Goal: Information Seeking & Learning: Learn about a topic

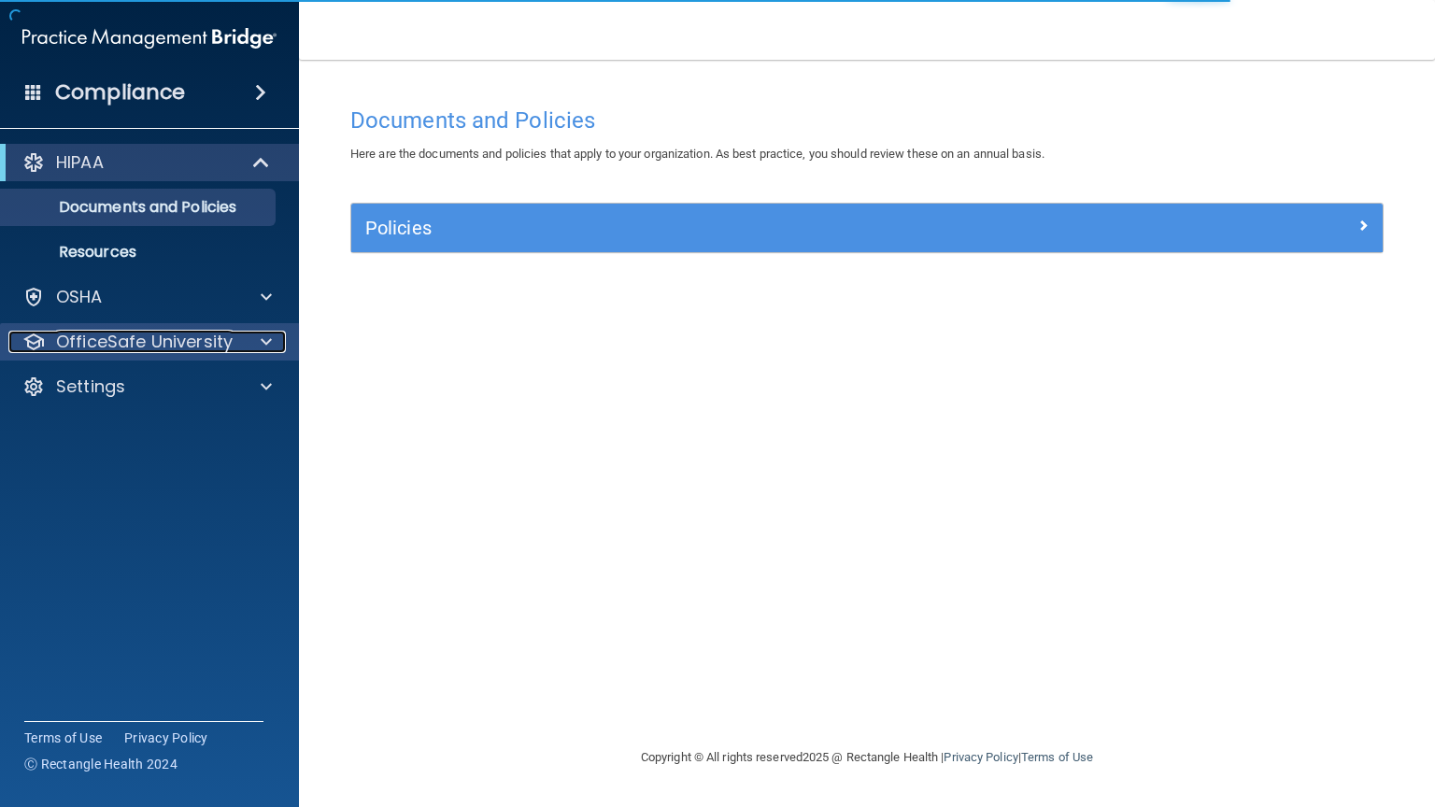
click at [274, 331] on div at bounding box center [263, 342] width 47 height 22
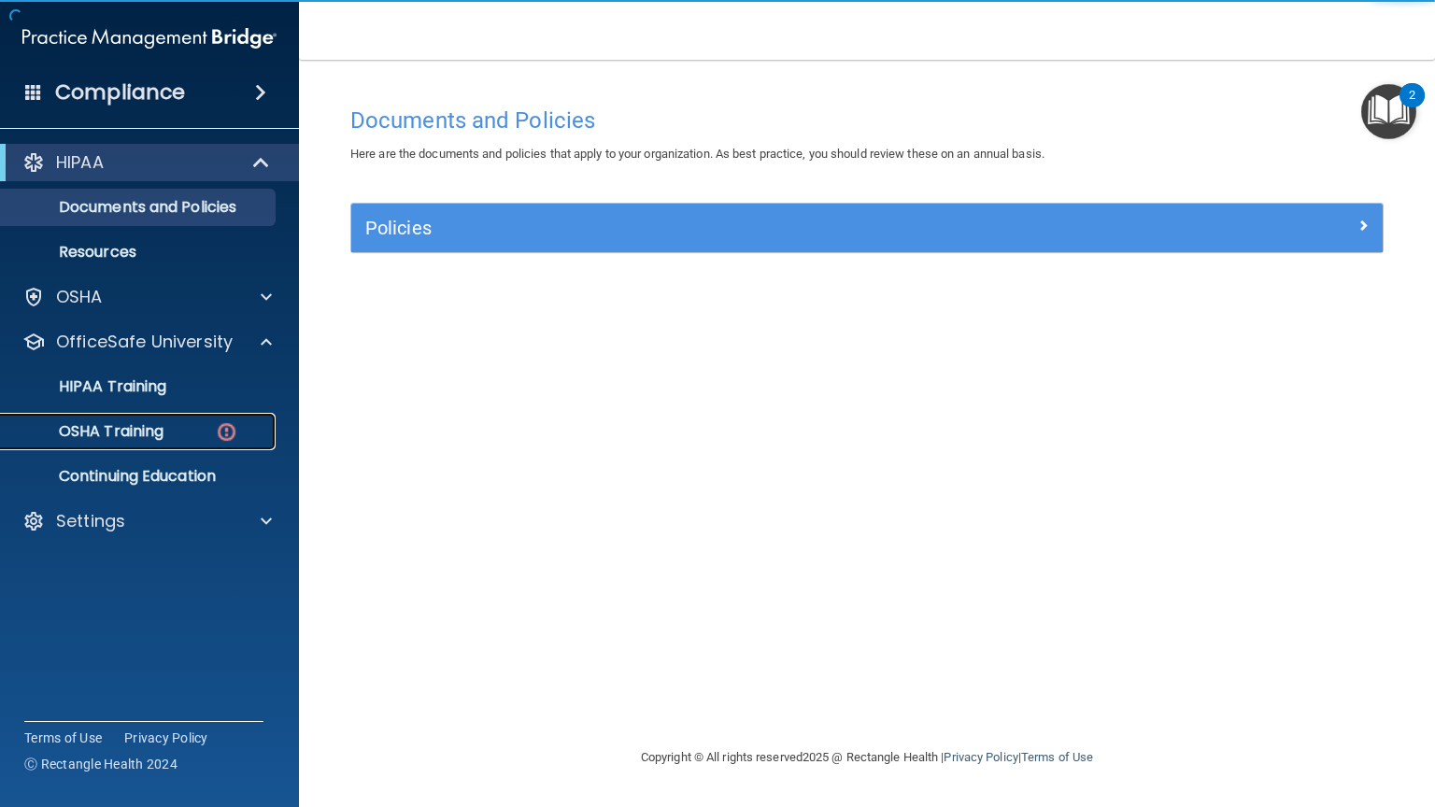
click at [235, 432] on img at bounding box center [226, 431] width 23 height 23
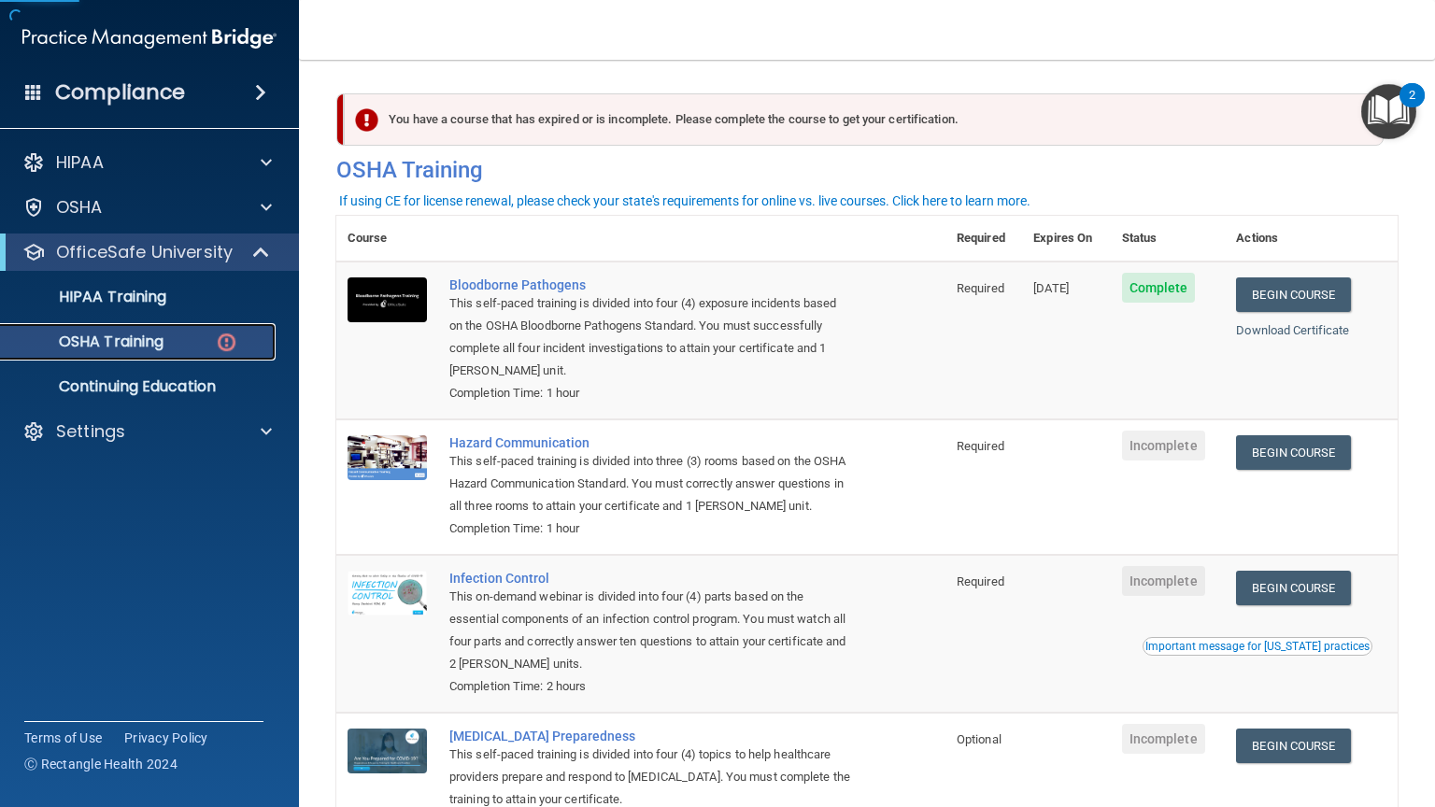
scroll to position [135, 0]
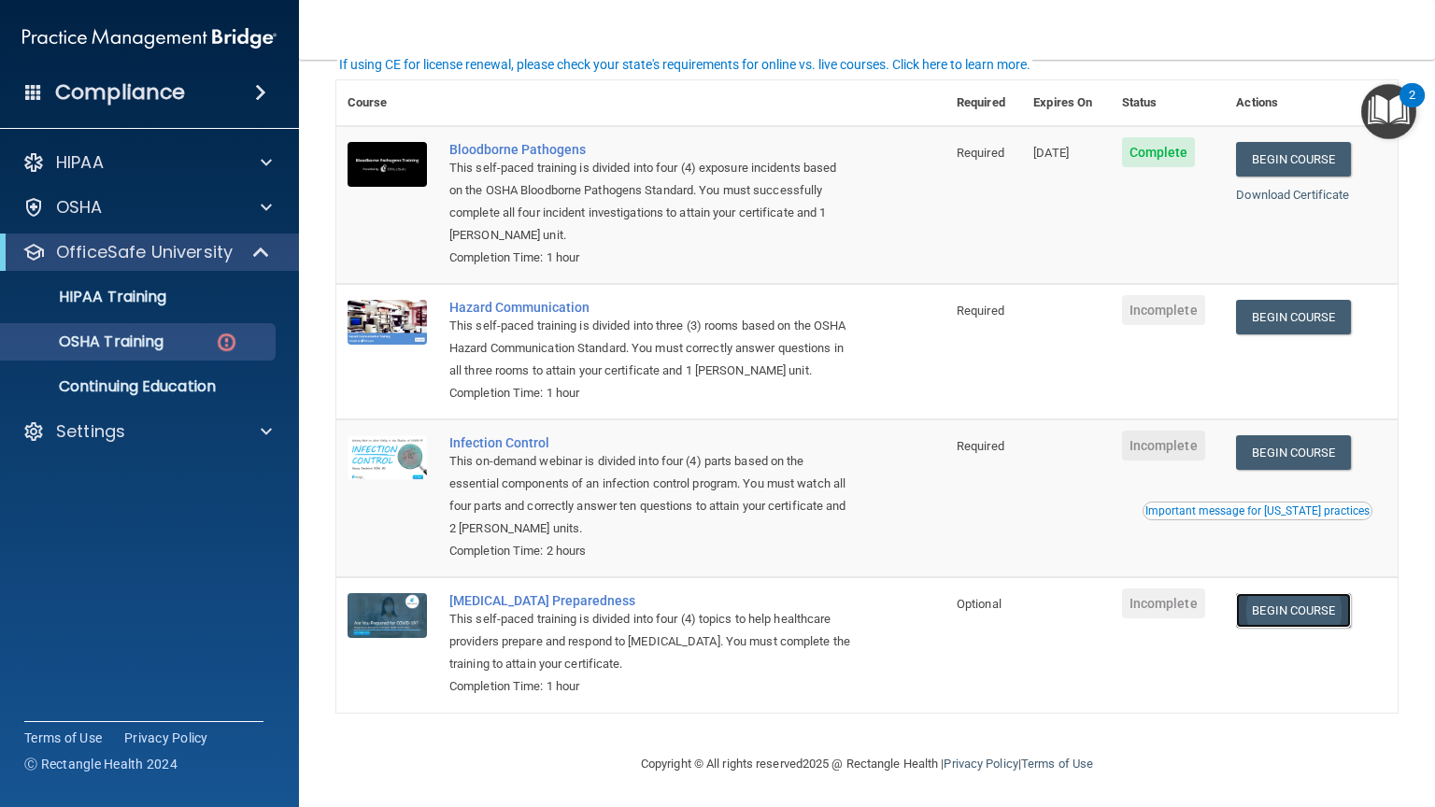
click at [1339, 609] on link "Begin Course" at bounding box center [1293, 610] width 114 height 35
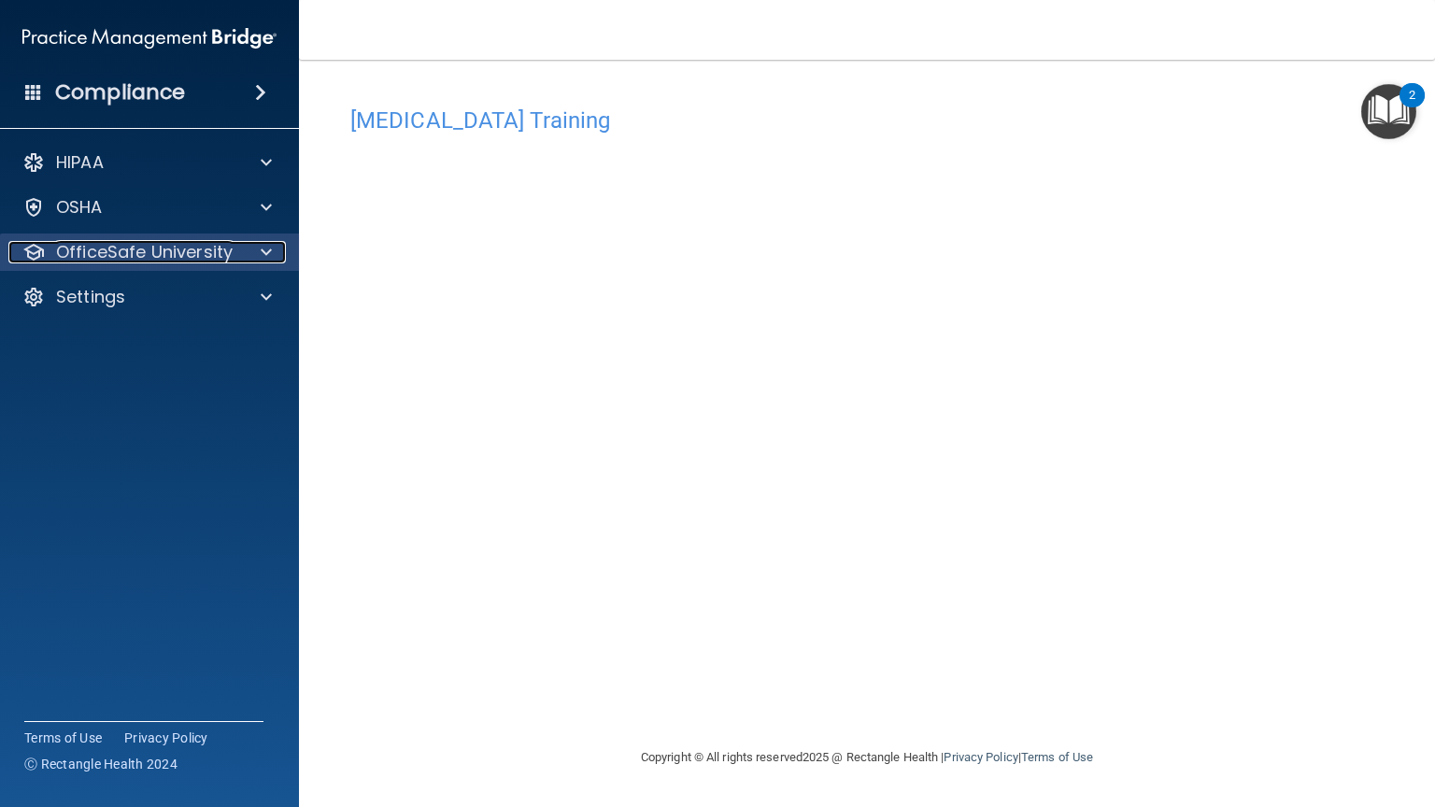
click at [262, 242] on span at bounding box center [266, 252] width 11 height 22
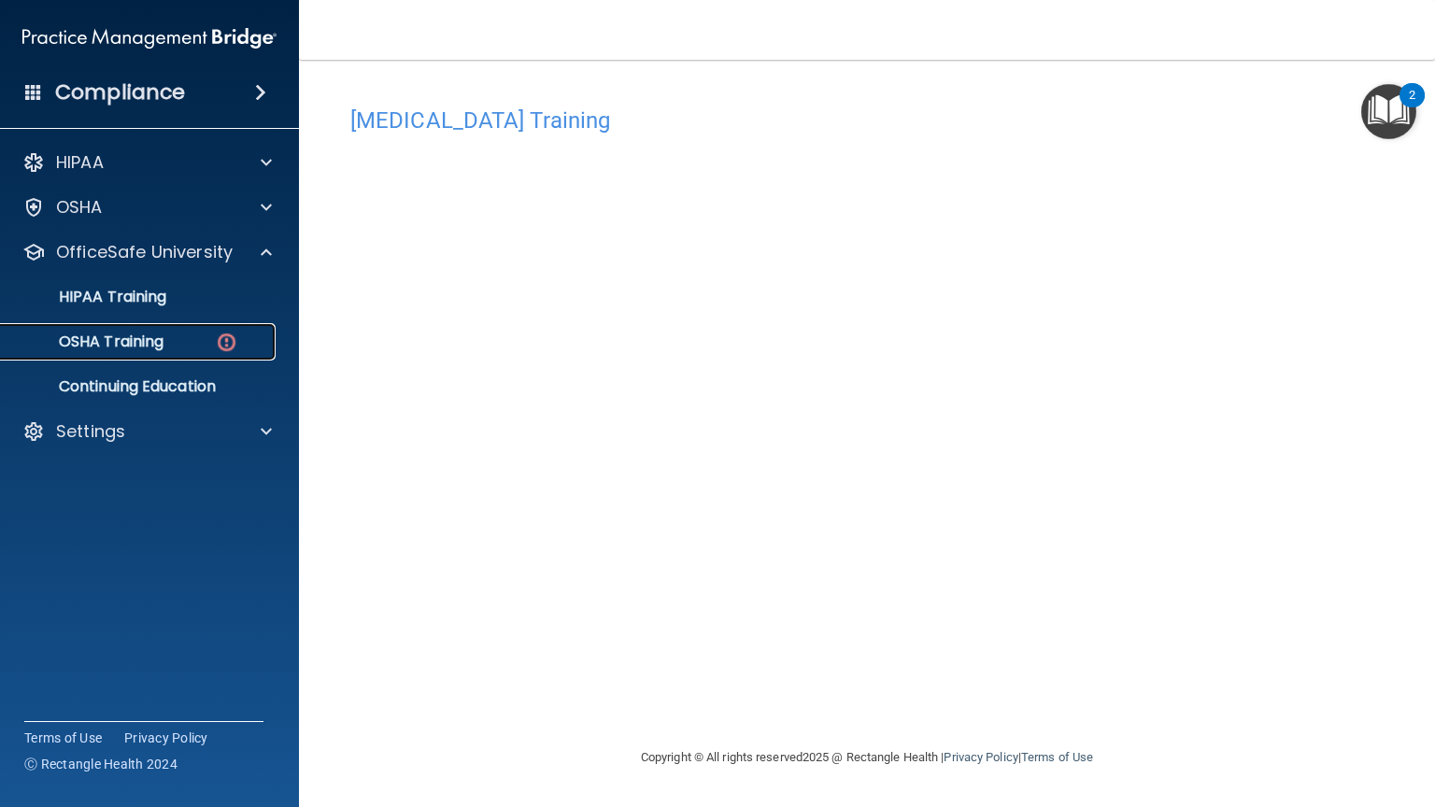
click at [227, 348] on img at bounding box center [226, 342] width 23 height 23
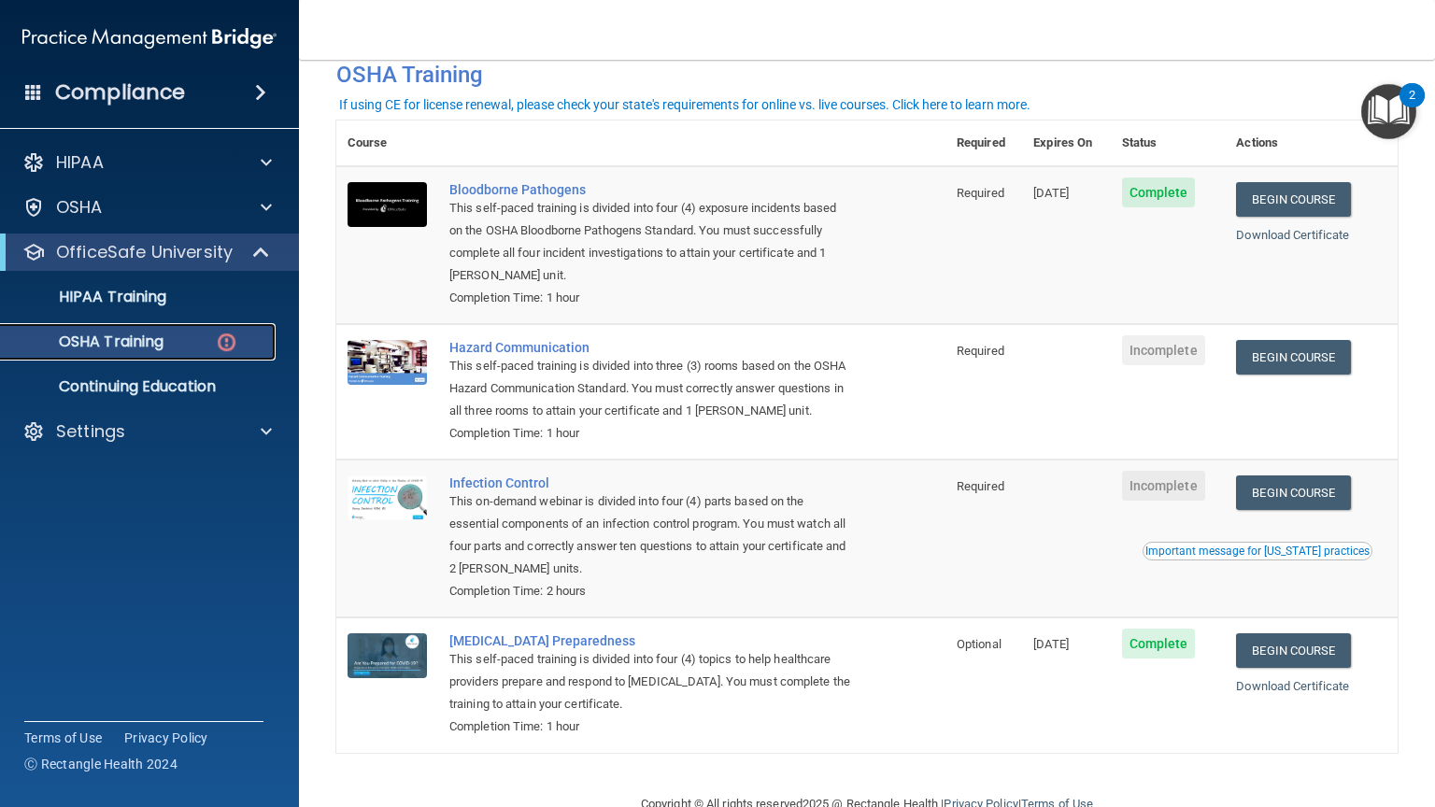
scroll to position [94, 0]
click at [1330, 492] on link "Begin Course" at bounding box center [1293, 494] width 114 height 35
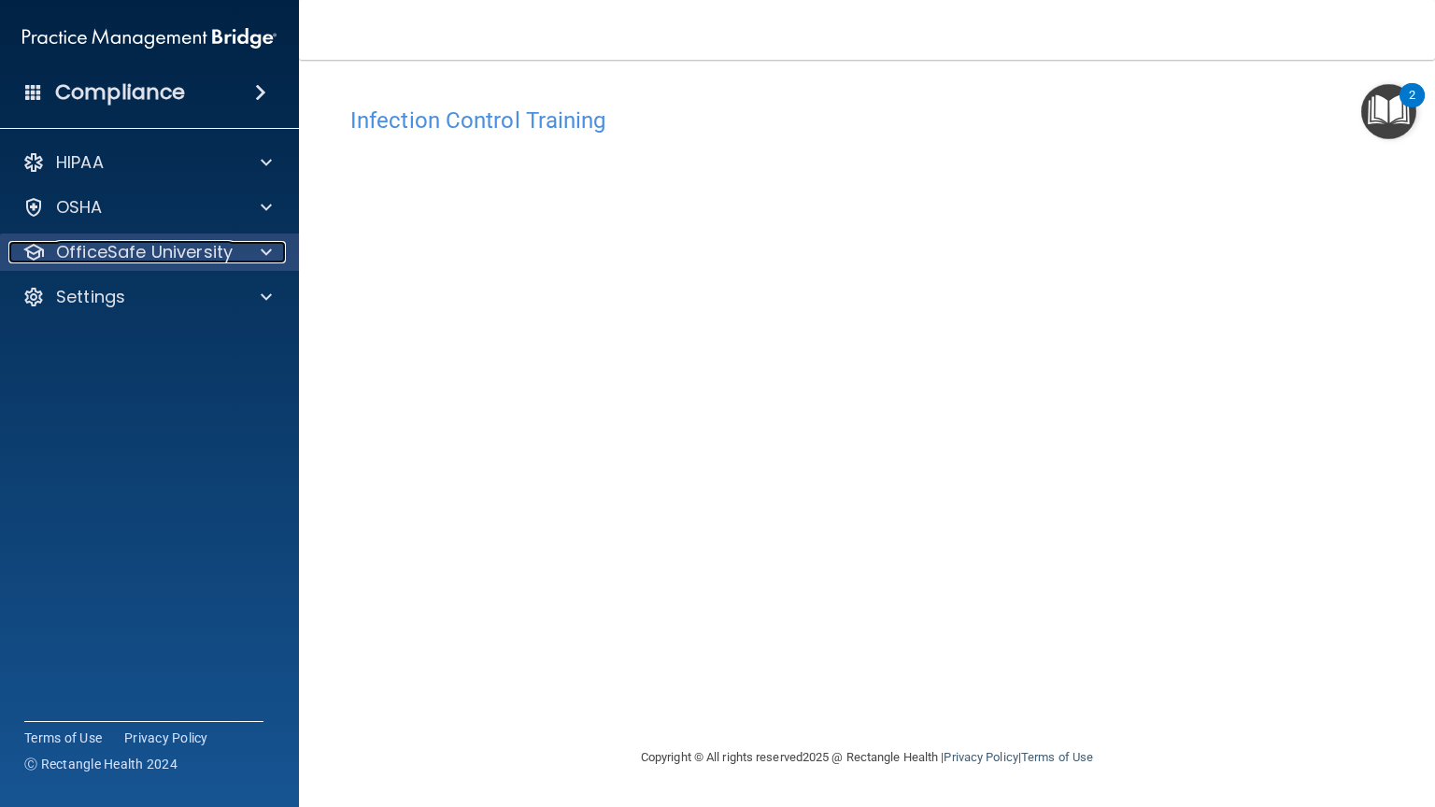
click at [261, 251] on span at bounding box center [266, 252] width 11 height 22
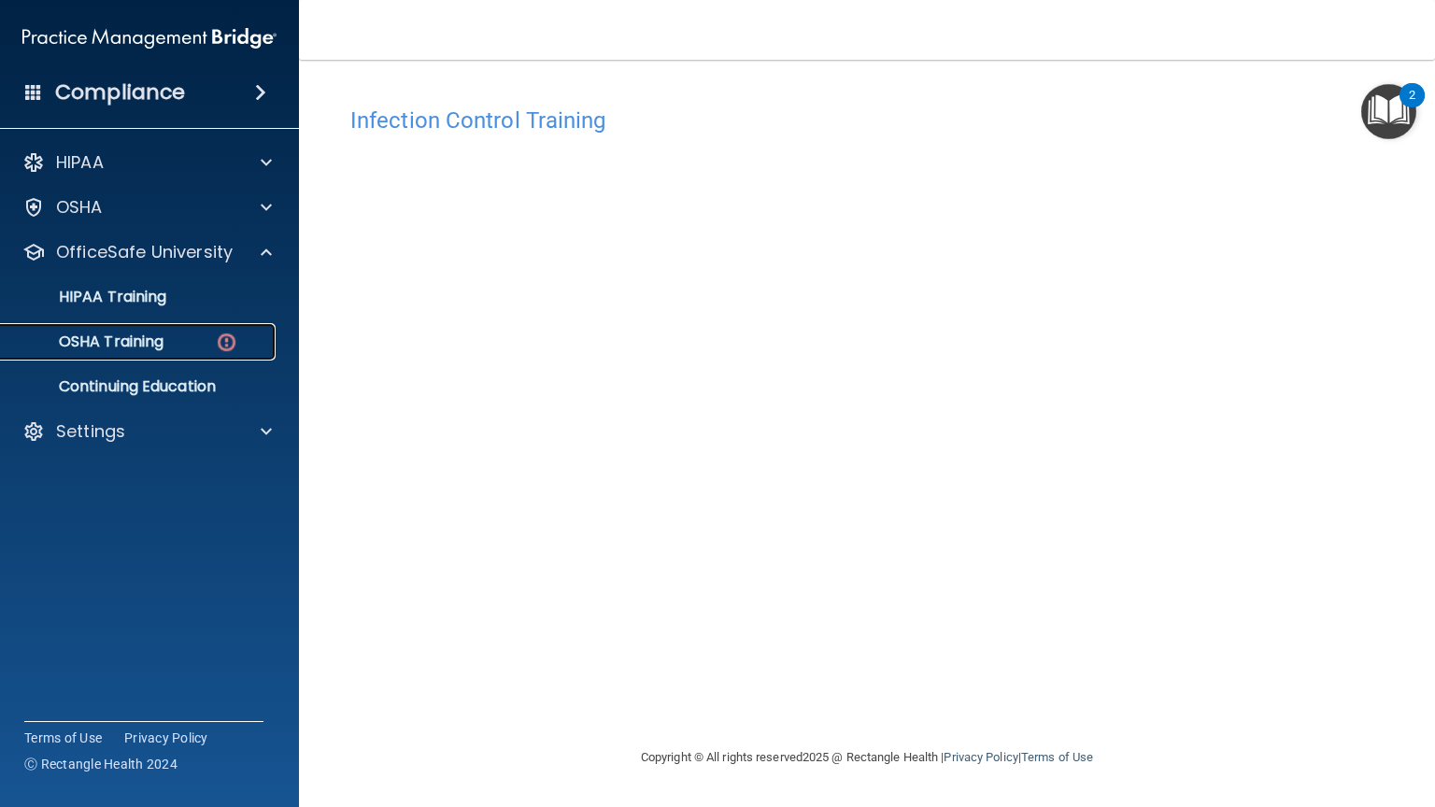
click at [227, 335] on img at bounding box center [226, 342] width 23 height 23
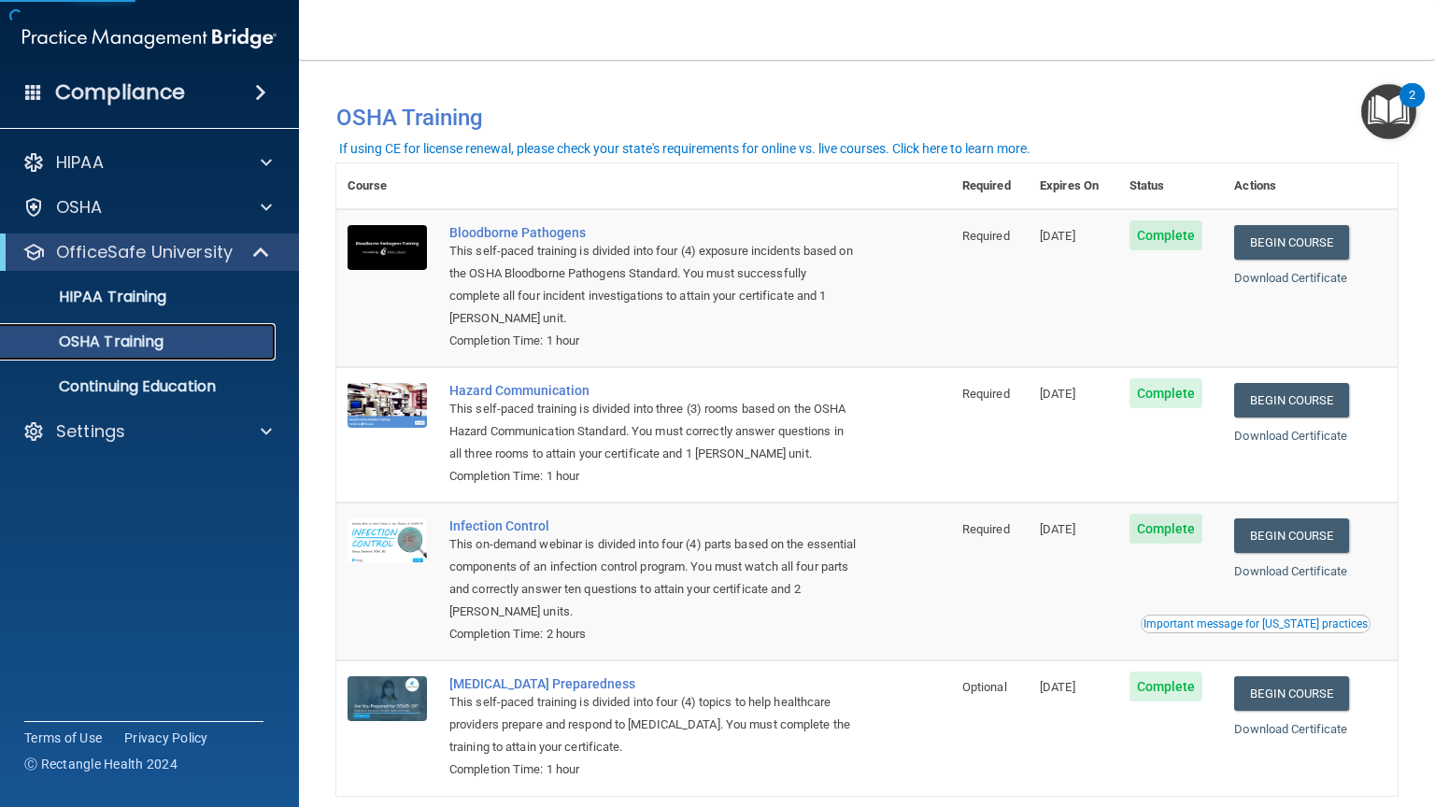
scroll to position [83, 0]
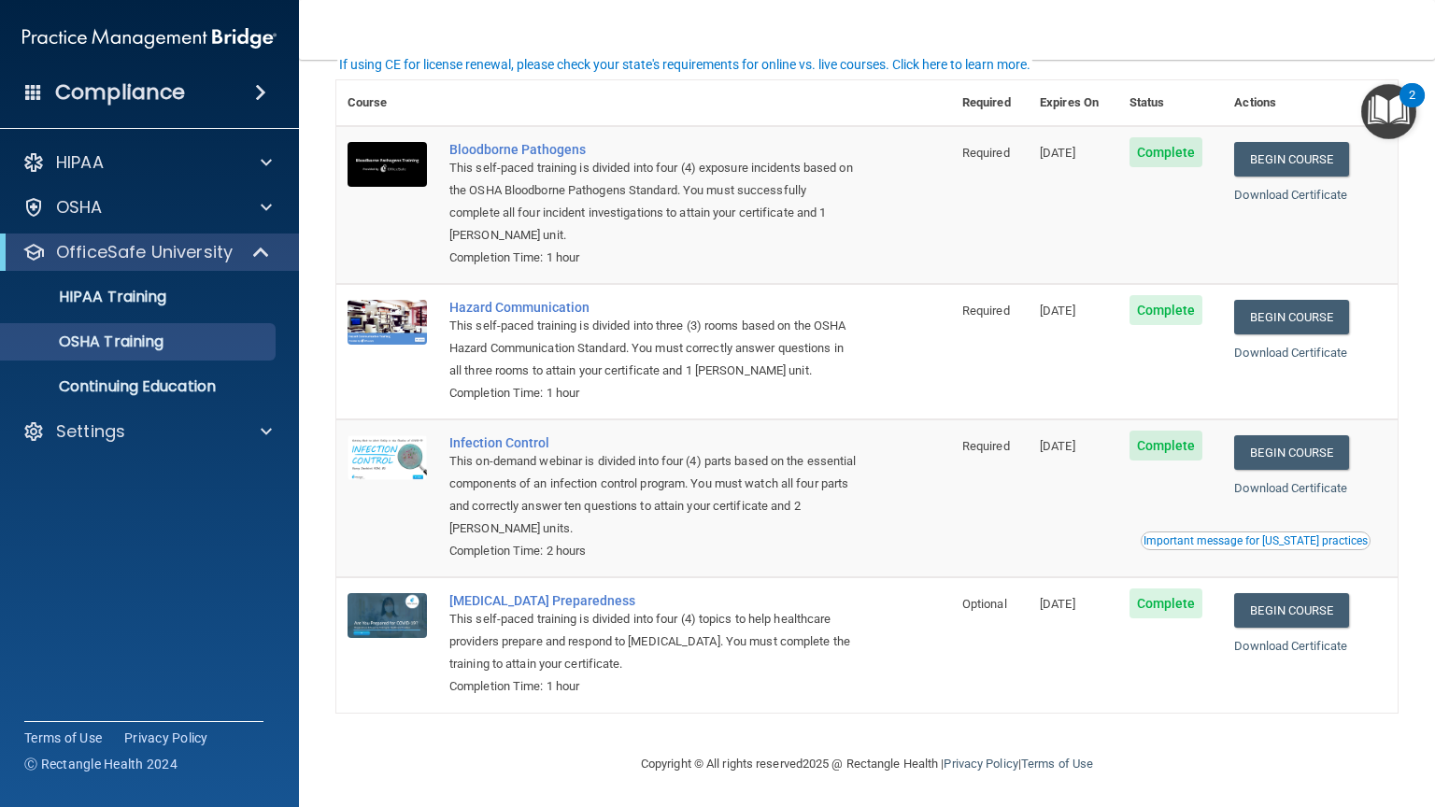
click at [1287, 537] on div "Important message for California practices" at bounding box center [1256, 540] width 224 height 11
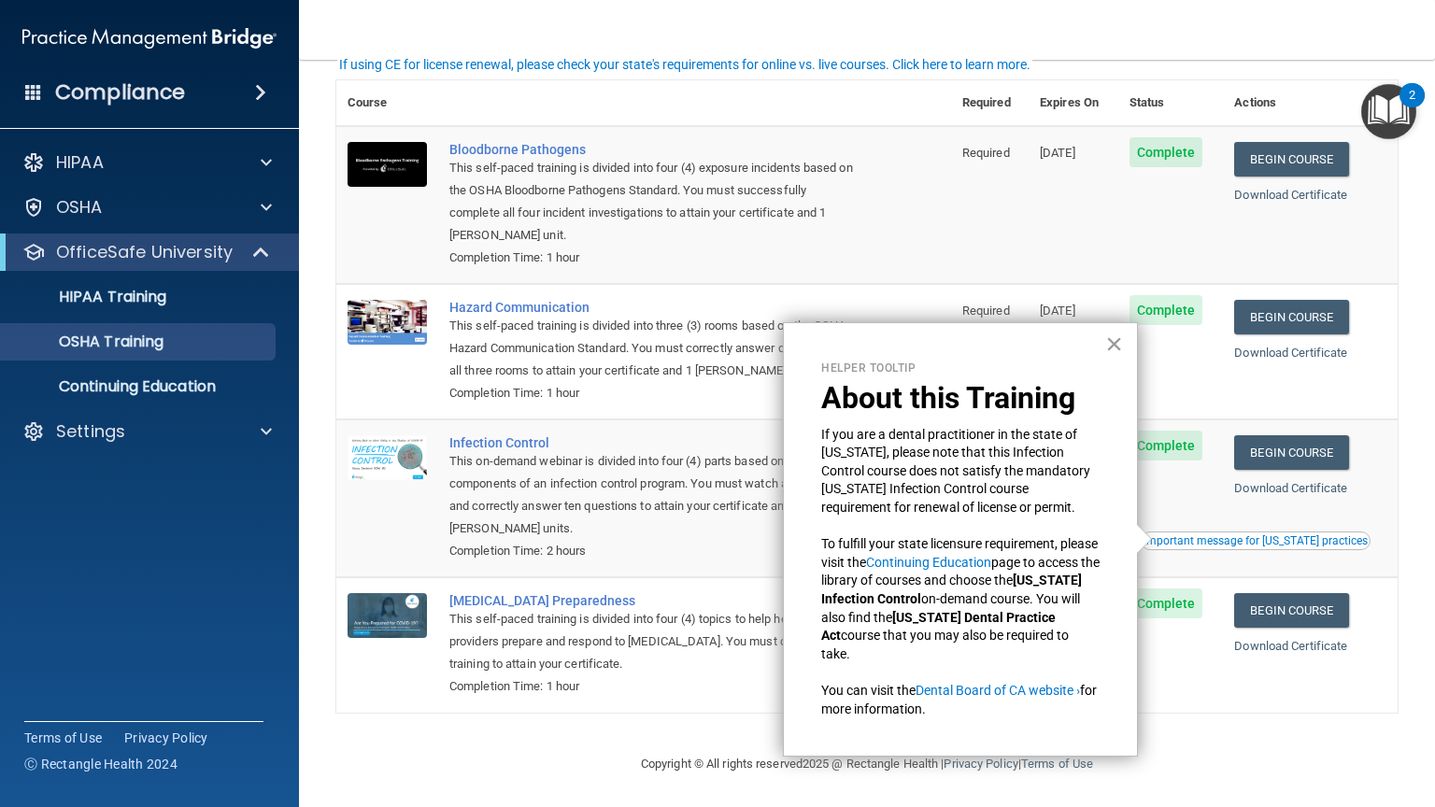
click at [1110, 345] on button "×" at bounding box center [1114, 344] width 18 height 30
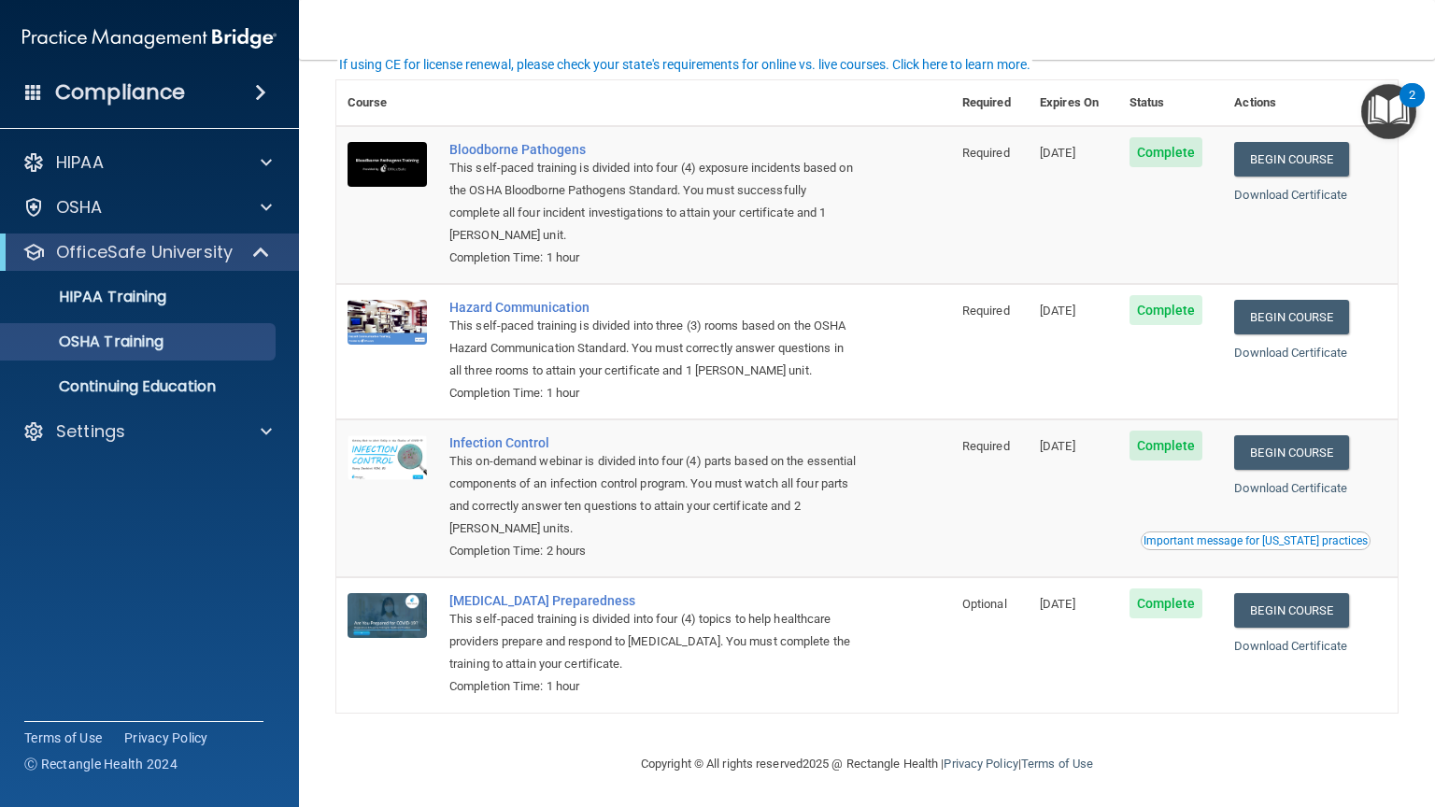
click at [1389, 105] on img "Open Resource Center, 2 new notifications" at bounding box center [1388, 111] width 55 height 55
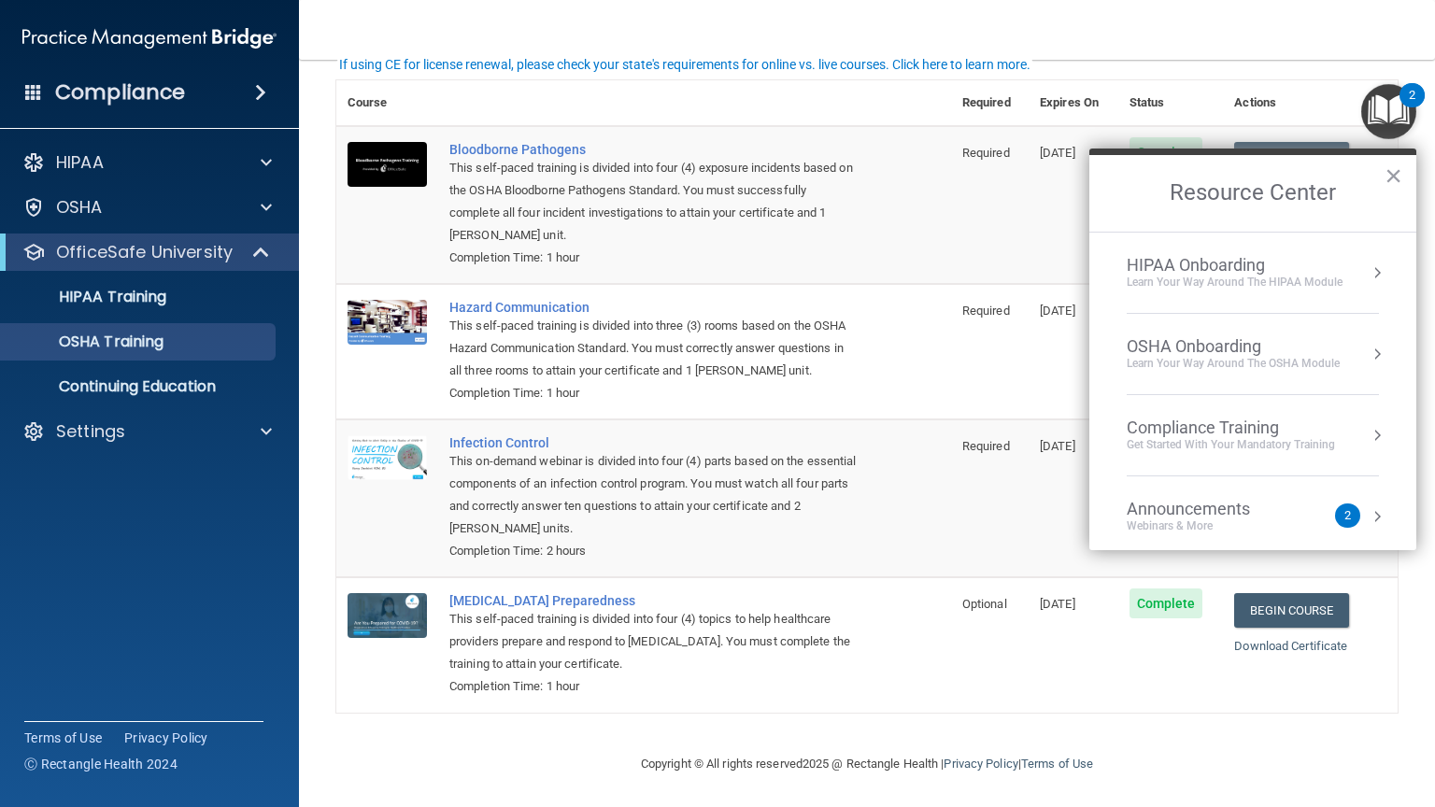
click at [1278, 521] on div "Webinars & More" at bounding box center [1207, 527] width 161 height 16
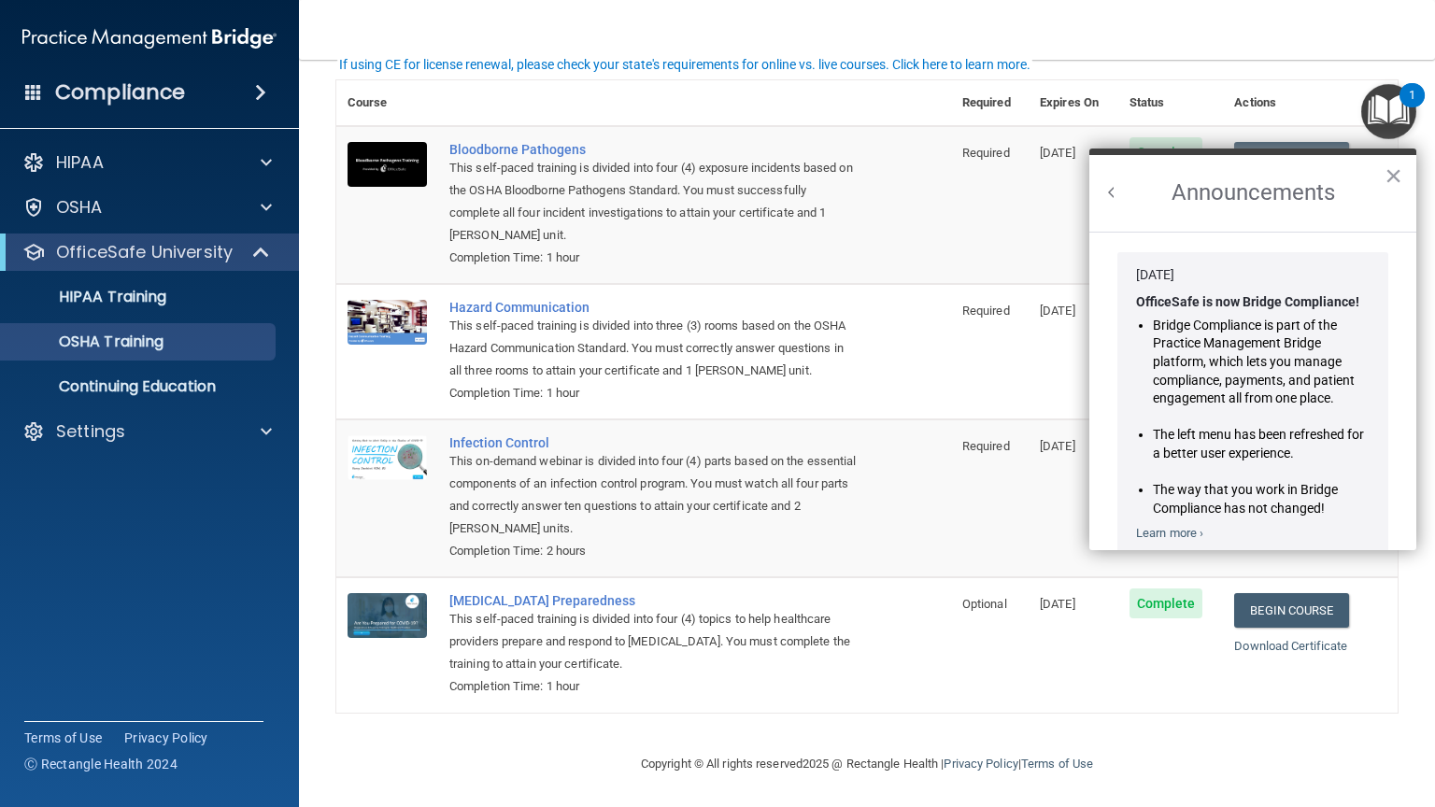
scroll to position [287, 0]
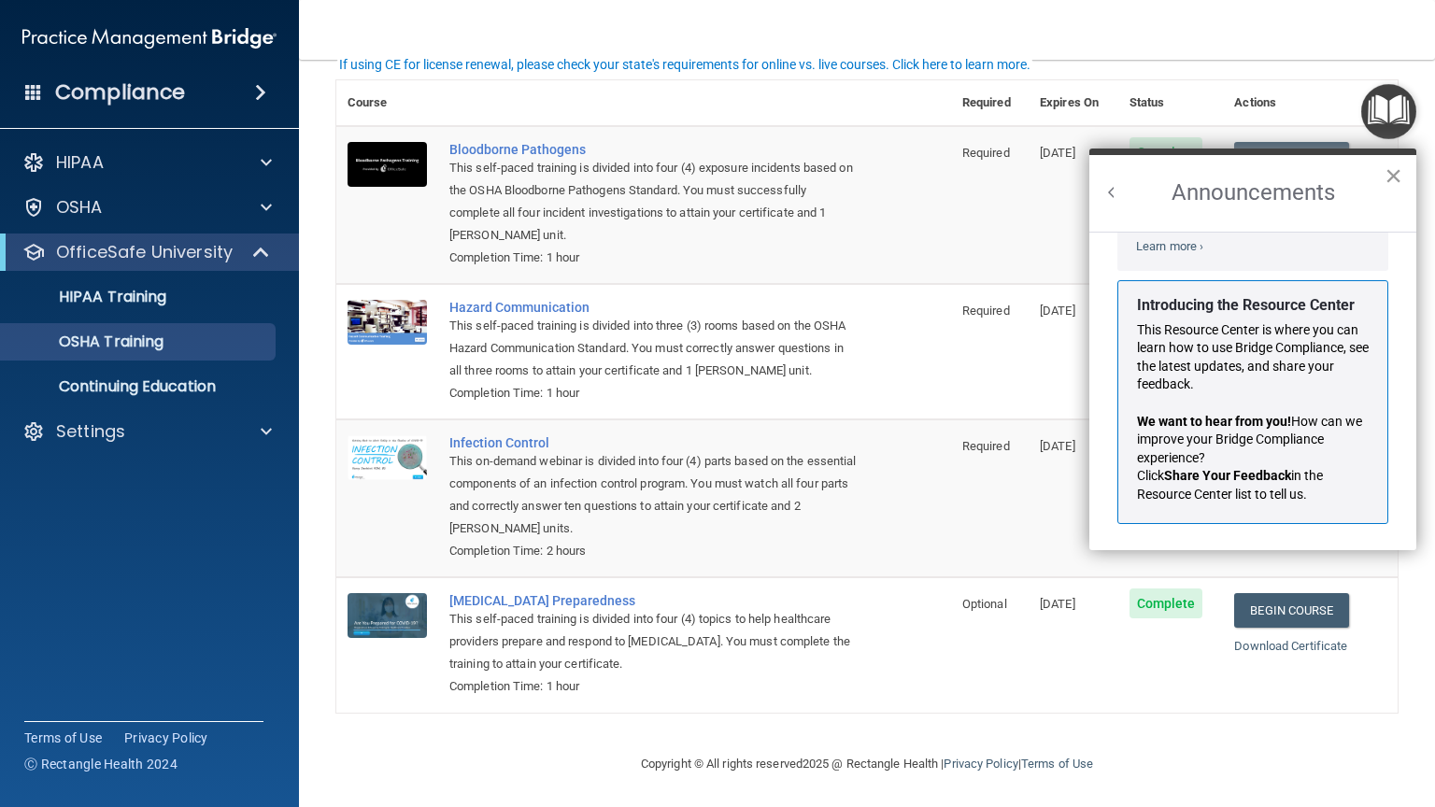
click at [1399, 178] on button "×" at bounding box center [1394, 176] width 18 height 30
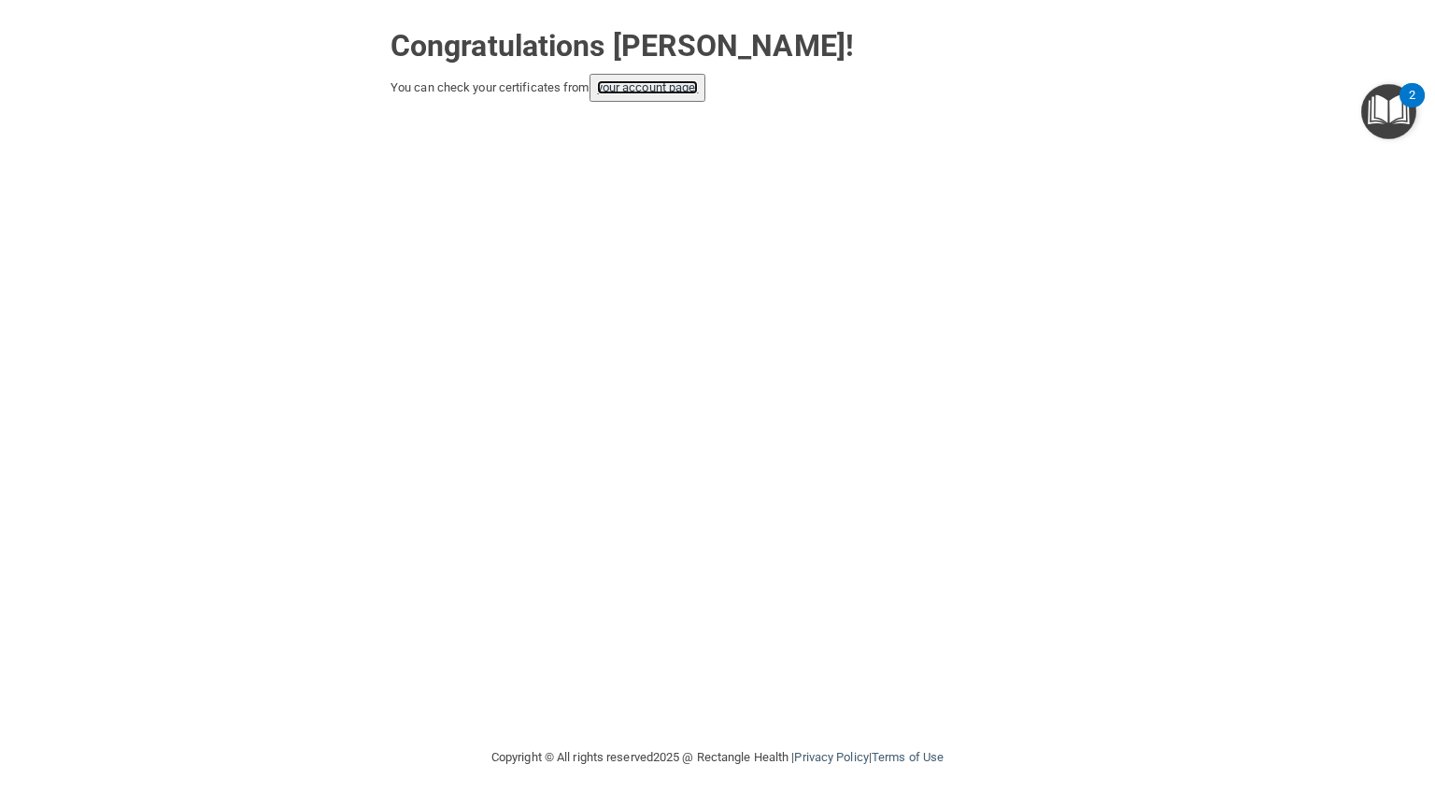
click at [697, 92] on link "your account page!" at bounding box center [648, 87] width 102 height 14
